Goal: Transaction & Acquisition: Purchase product/service

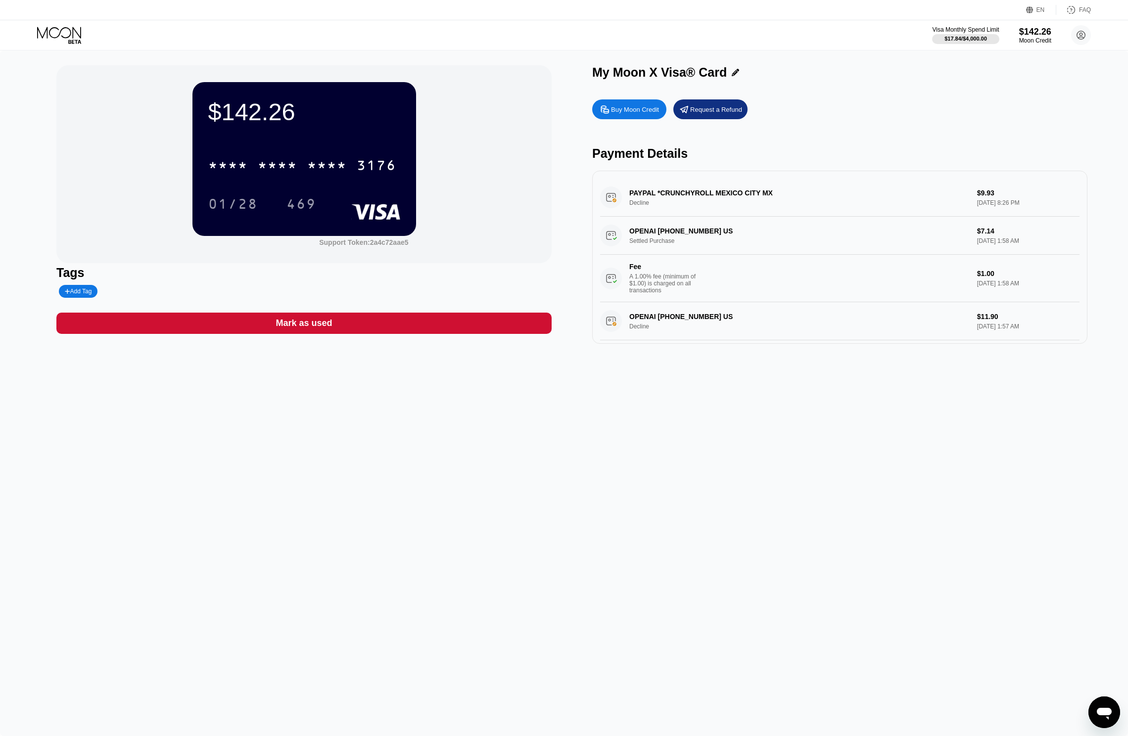
click at [285, 181] on div "* * * * * * * * * * * * 3176 01/28 469" at bounding box center [304, 174] width 192 height 58
click at [281, 172] on div "* * * *" at bounding box center [278, 167] width 40 height 16
click at [645, 109] on div "Buy Moon Credit" at bounding box center [635, 109] width 48 height 8
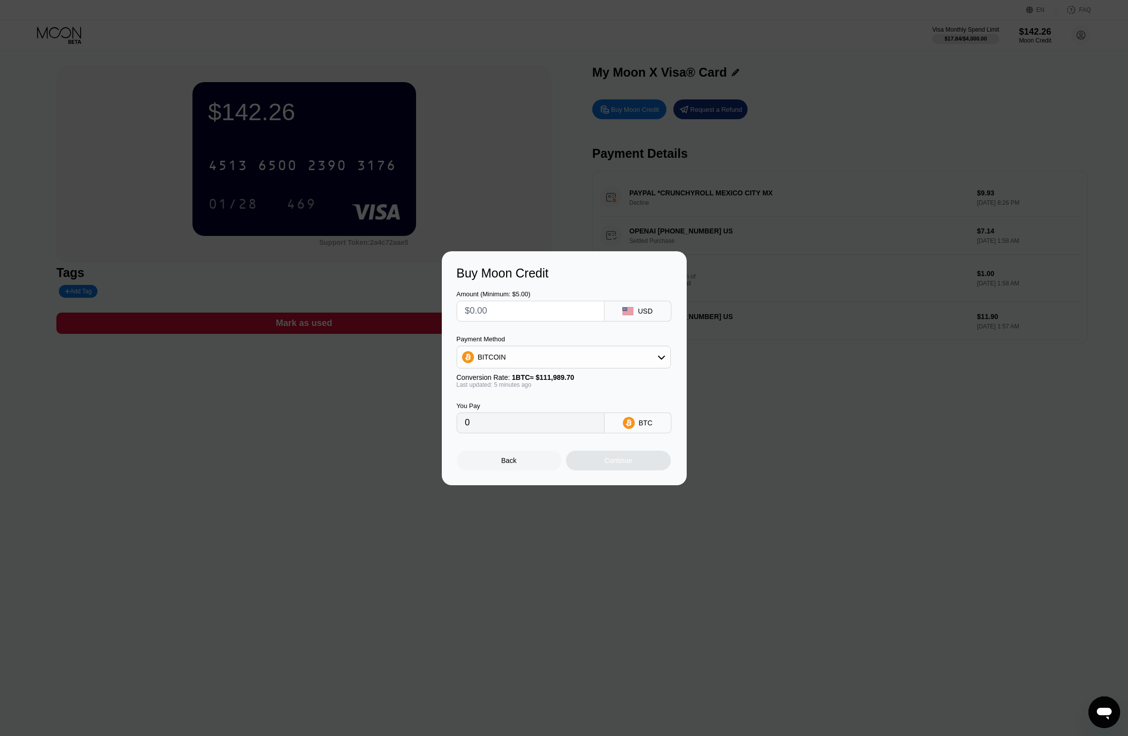
click at [543, 302] on input "text" at bounding box center [530, 311] width 131 height 20
type input "$1"
type input "0.00000893"
type input "$15"
type input "0.00013395"
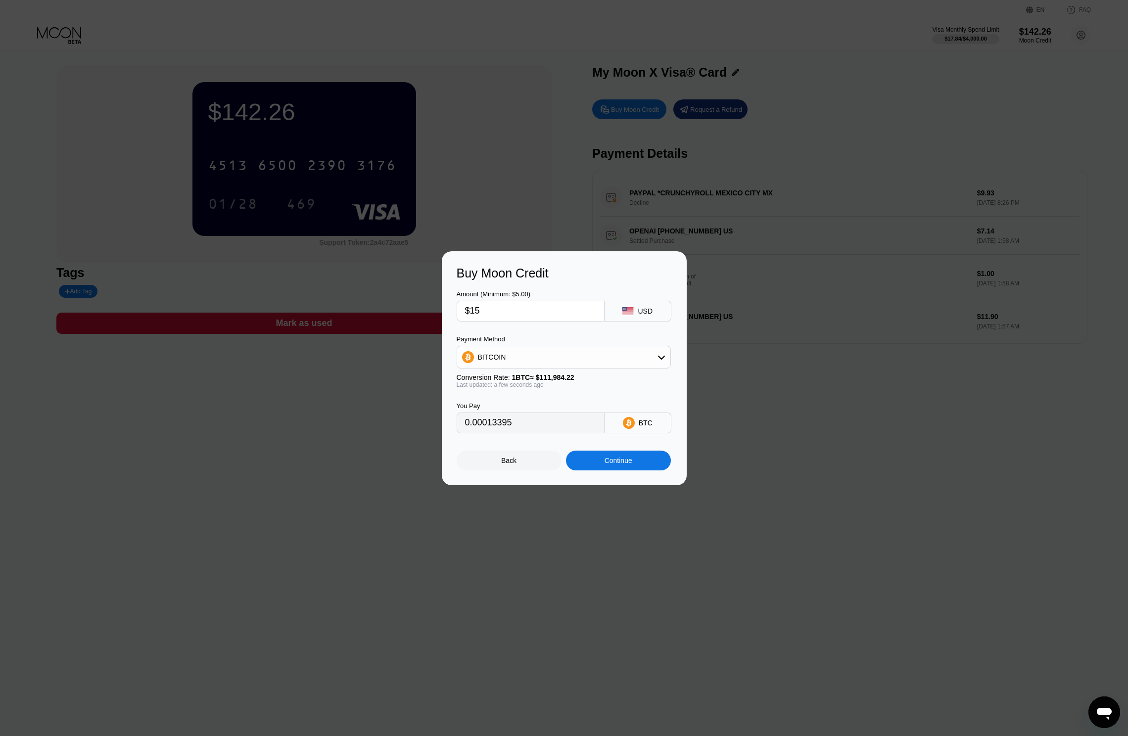
type input "$15"
click at [628, 468] on div "Continue" at bounding box center [618, 461] width 105 height 20
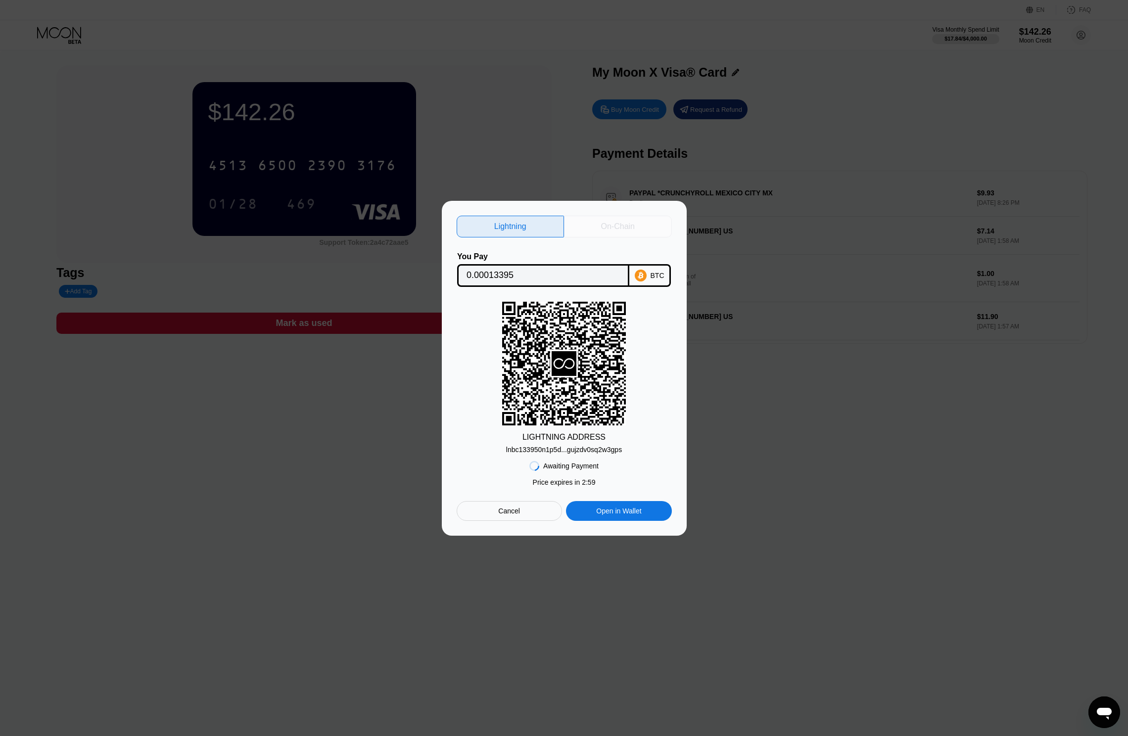
click at [602, 232] on div "On-Chain" at bounding box center [618, 227] width 108 height 22
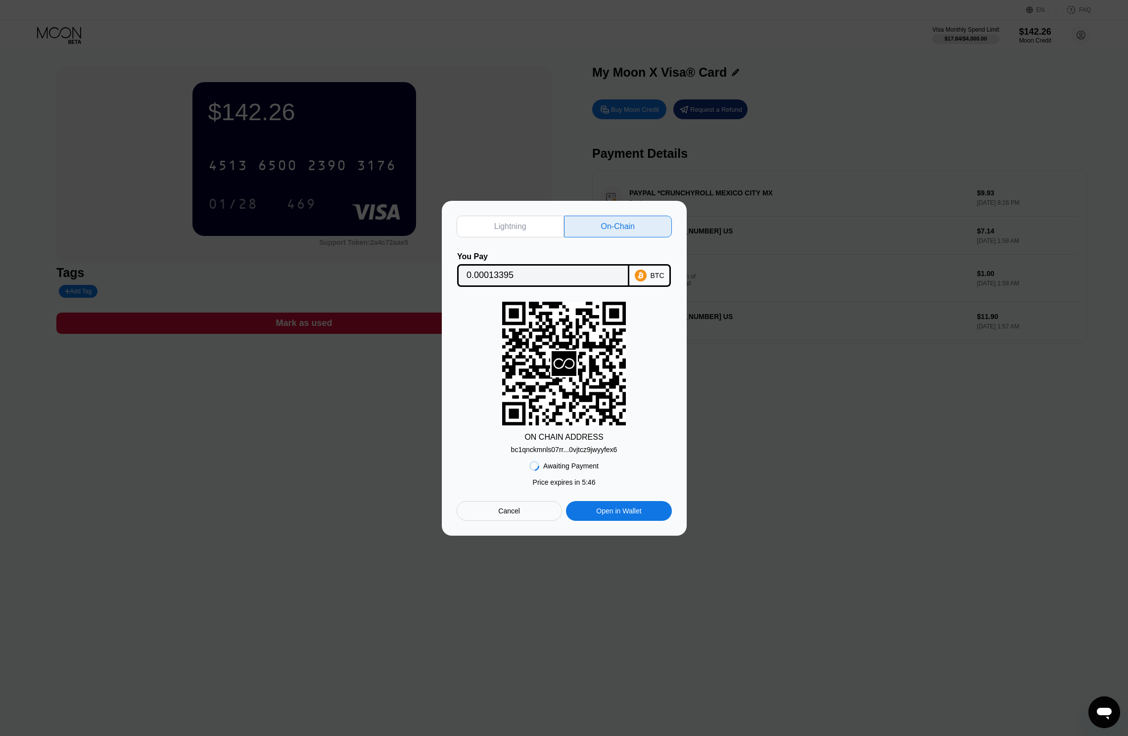
click at [512, 510] on div "Cancel" at bounding box center [509, 510] width 22 height 9
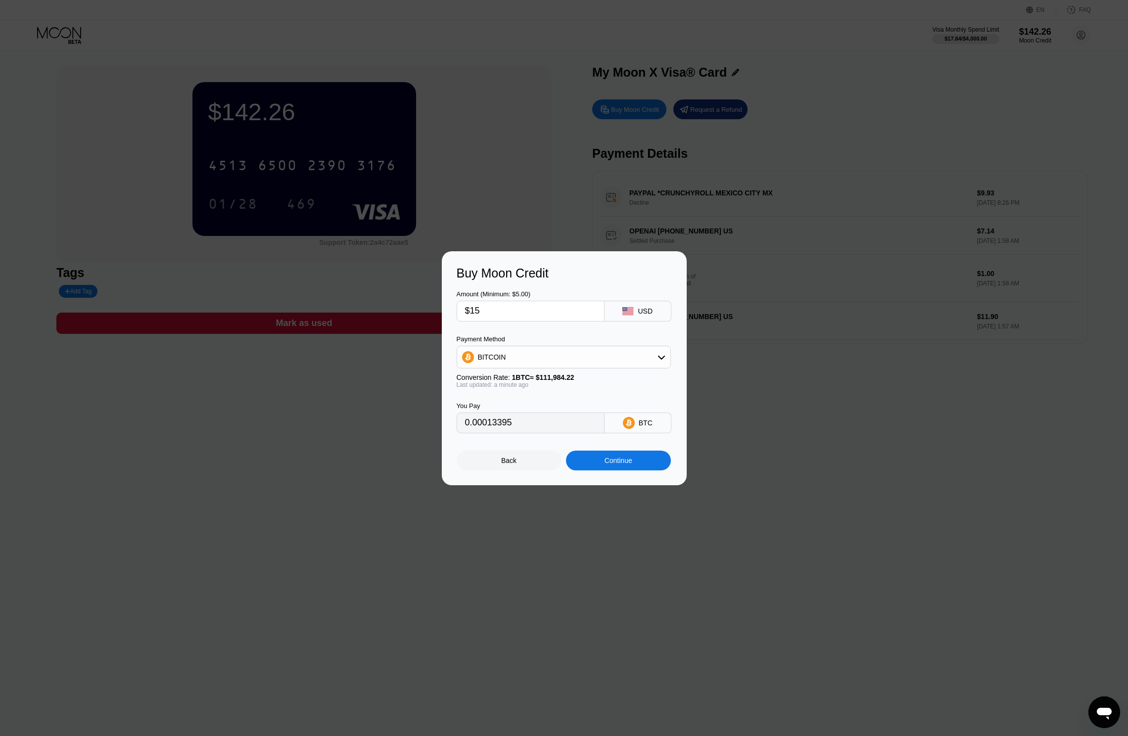
click at [532, 317] on input "$15" at bounding box center [530, 311] width 131 height 20
type input "$1"
type input "0.00000893"
type input "$14"
type input "0.00012502"
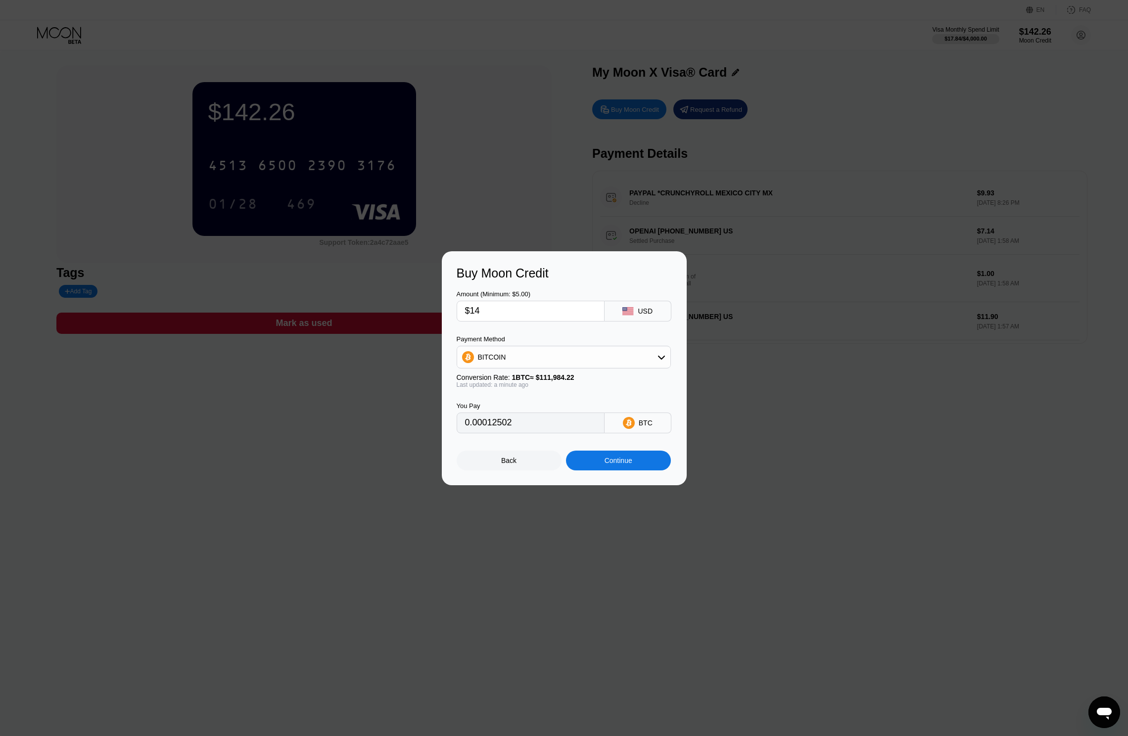
type input "$14"
click at [645, 460] on div "Continue" at bounding box center [618, 461] width 105 height 20
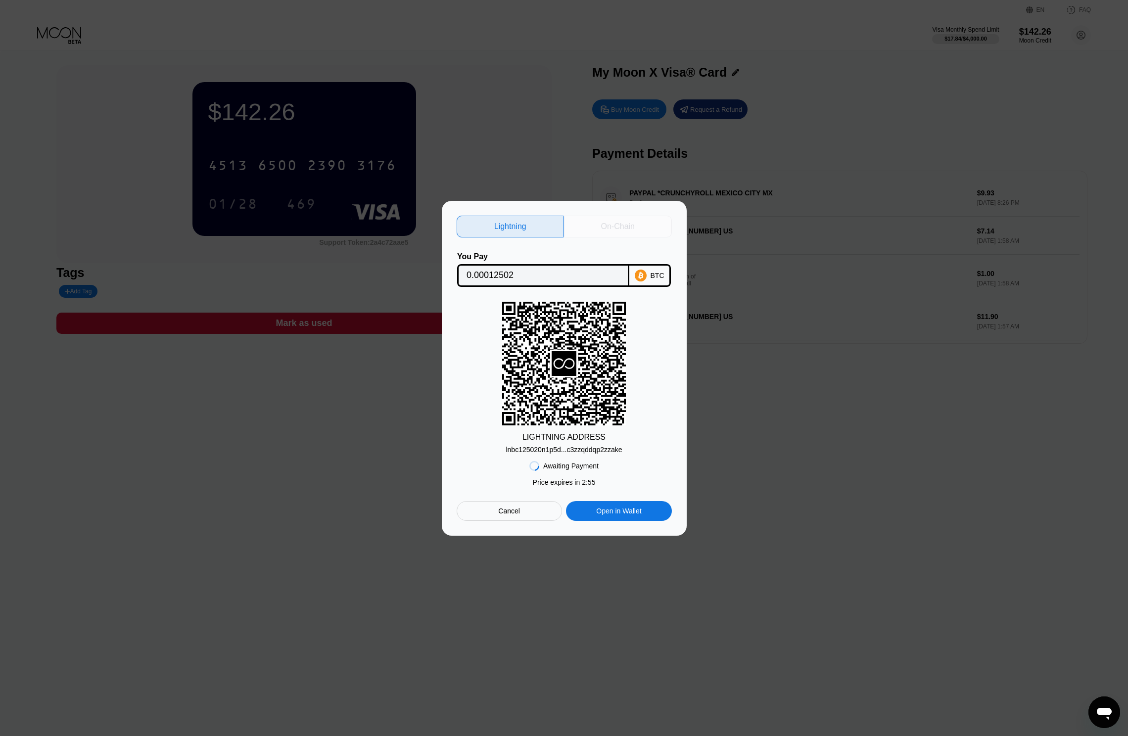
click at [649, 228] on div "On-Chain" at bounding box center [618, 227] width 108 height 22
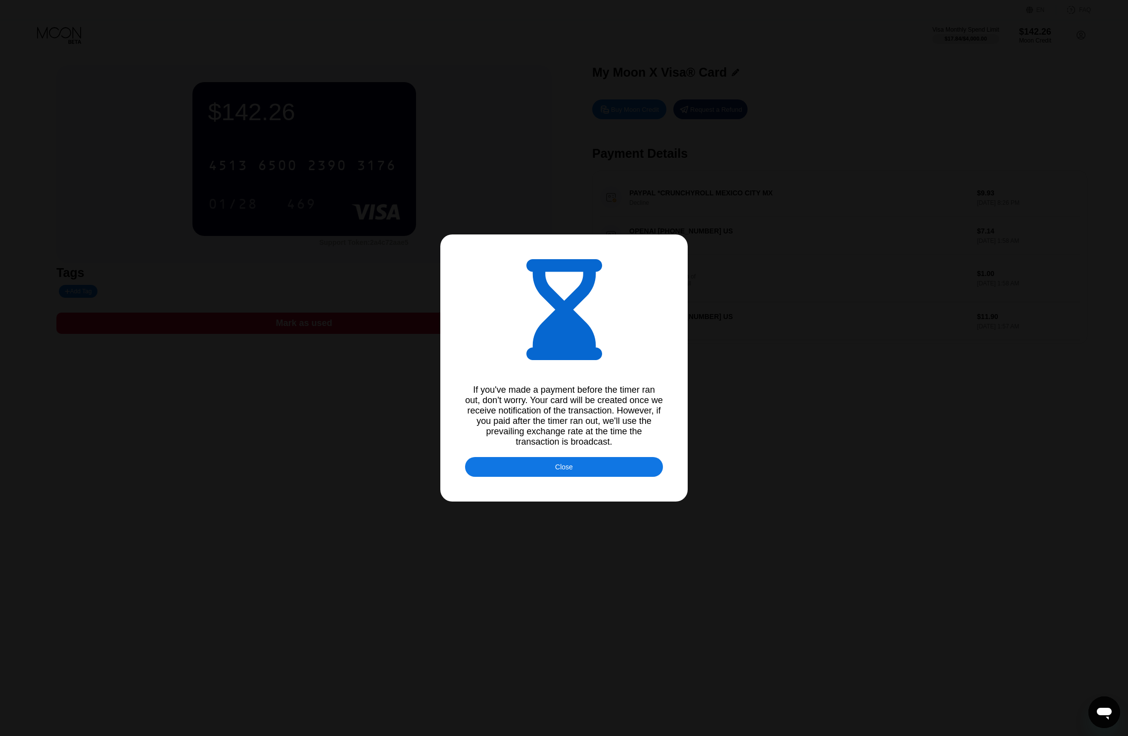
type input "0.00012504"
click at [547, 471] on div "Close" at bounding box center [564, 467] width 198 height 20
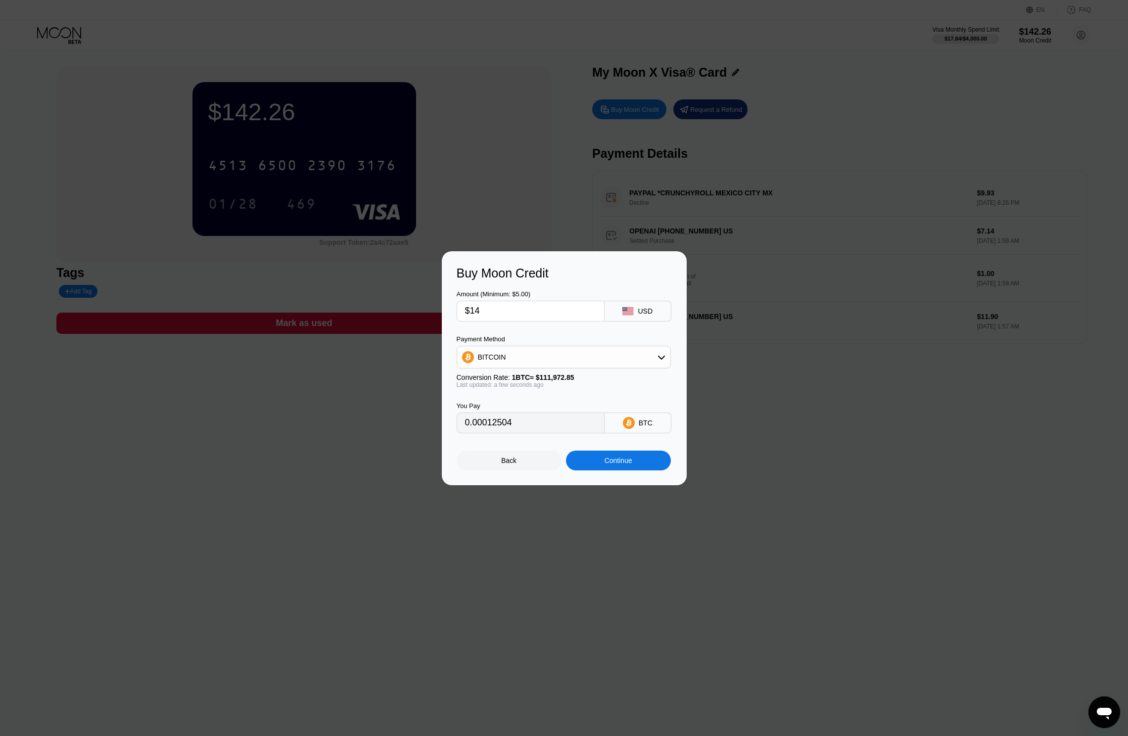
click at [348, 468] on div "Buy Moon Credit Amount (Minimum: $5.00) $14 USD Payment Method BITCOIN Conversi…" at bounding box center [564, 368] width 1128 height 234
click at [509, 460] on div "Back" at bounding box center [508, 461] width 15 height 8
